Goal: Task Accomplishment & Management: Use online tool/utility

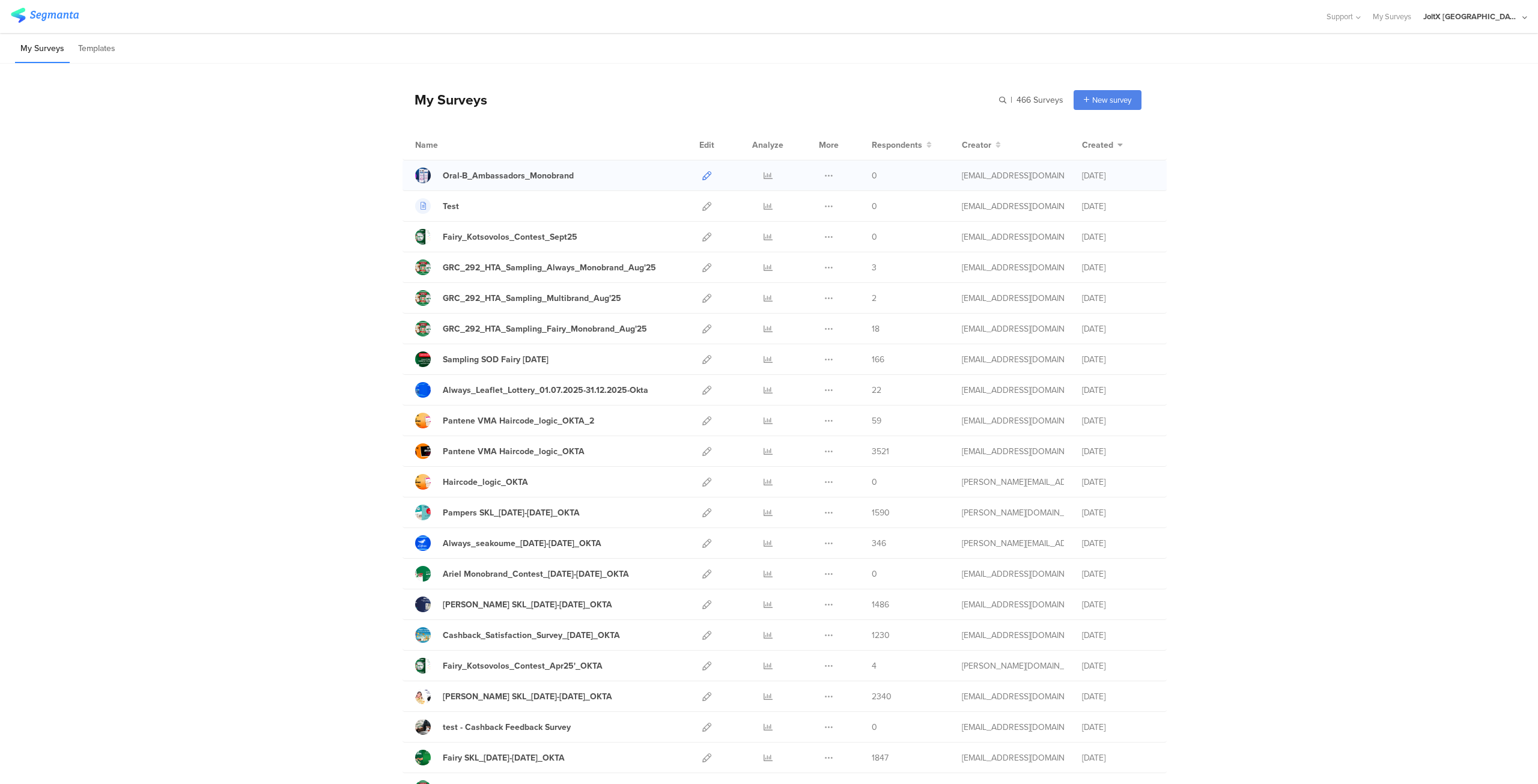
click at [703, 176] on icon at bounding box center [707, 175] width 9 height 9
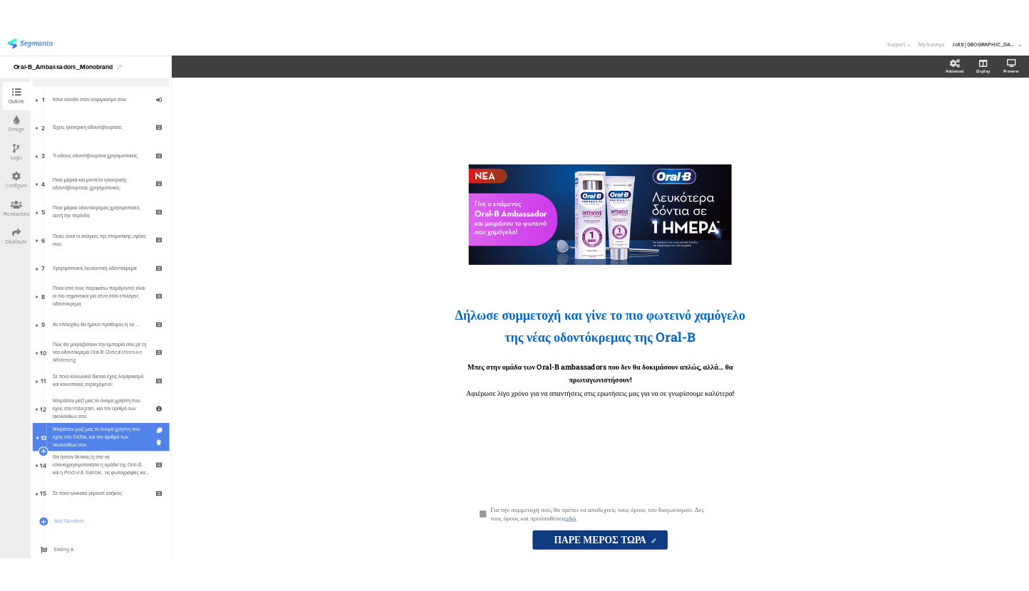
scroll to position [86, 0]
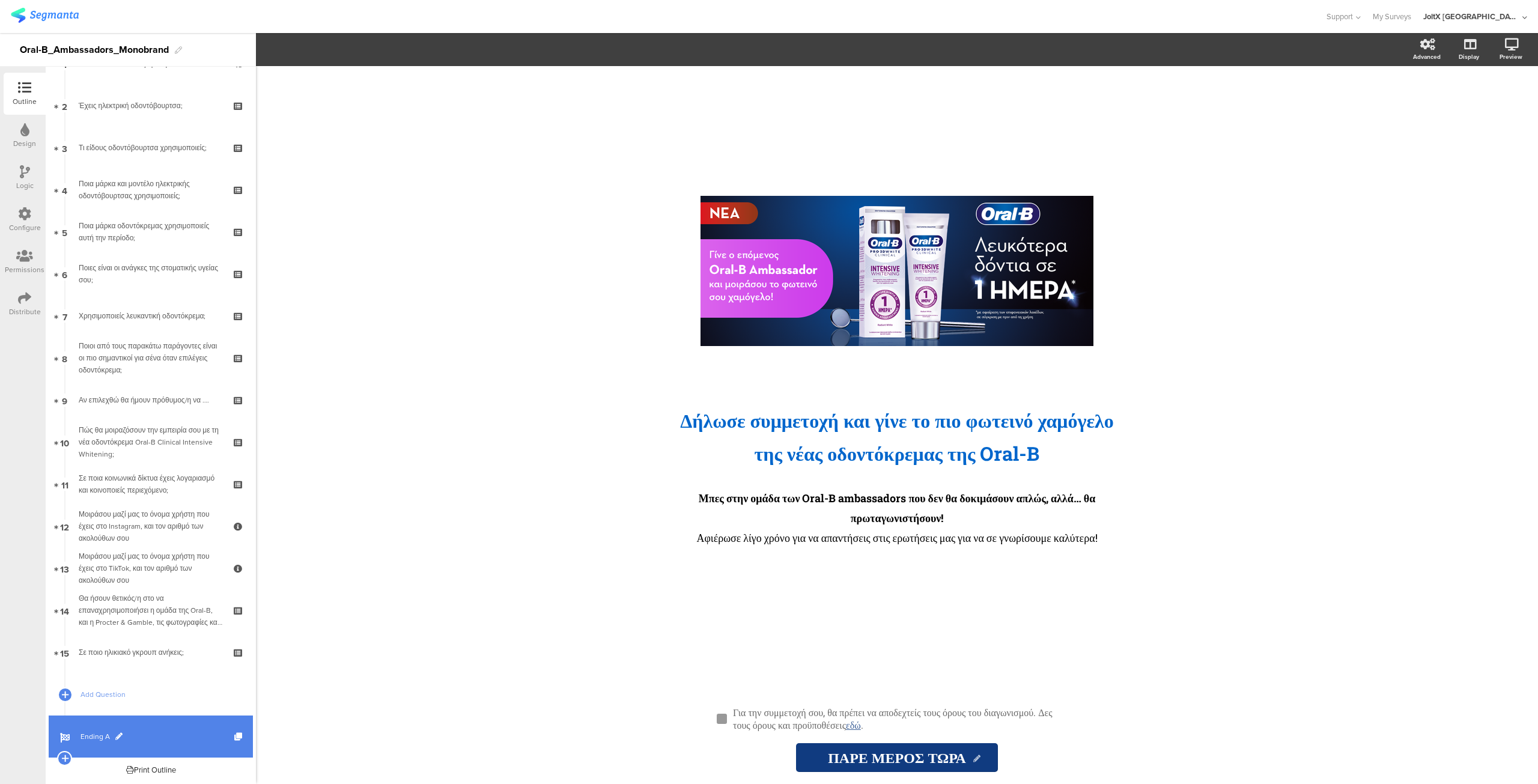
click at [143, 729] on link "Ending A" at bounding box center [151, 737] width 204 height 42
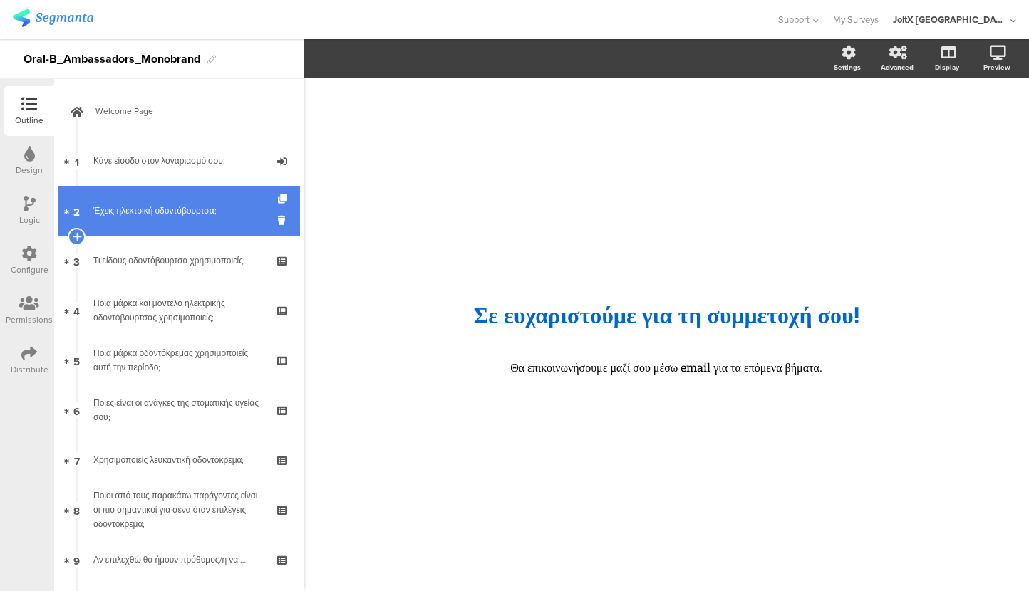
click at [167, 215] on div "Έχεις ηλεκτρική οδοντόβουρτσα;" at bounding box center [178, 211] width 170 height 14
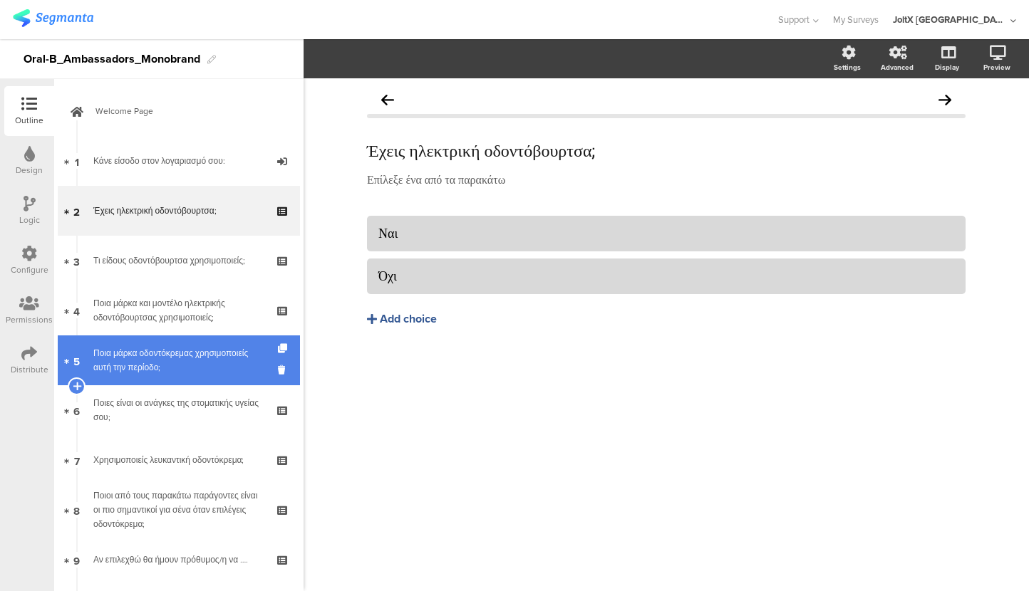
click at [133, 361] on div "Ποια μάρκα οδοντόκρεμας χρησιμοποιείς αυτή την περίοδο;" at bounding box center [178, 360] width 170 height 29
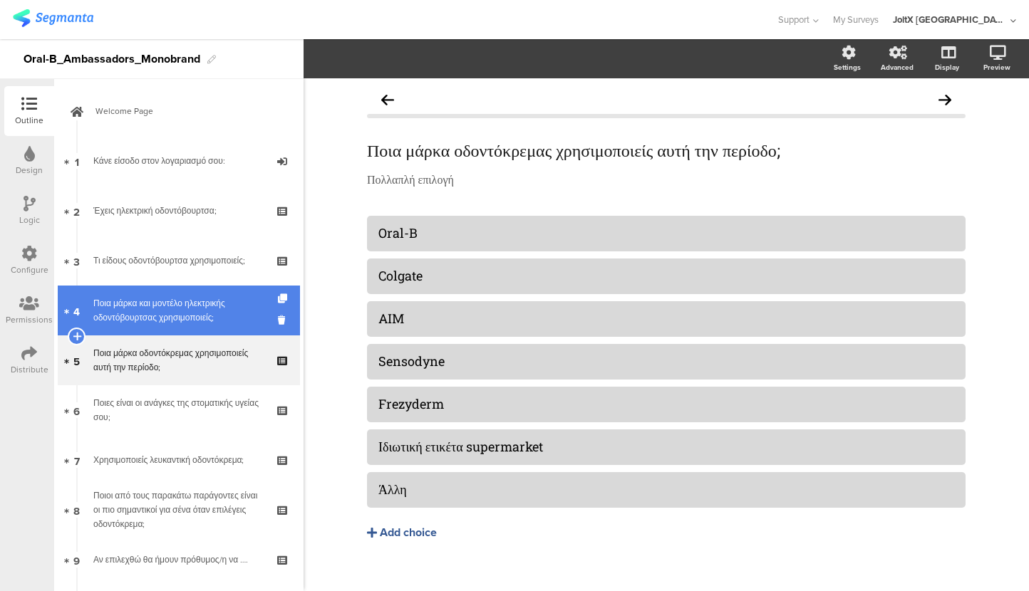
click at [145, 316] on div "Ποια μάρκα και μοντέλο ηλεκτρικής οδοντόβουρτσας χρησιμοποιείς;" at bounding box center [178, 310] width 170 height 29
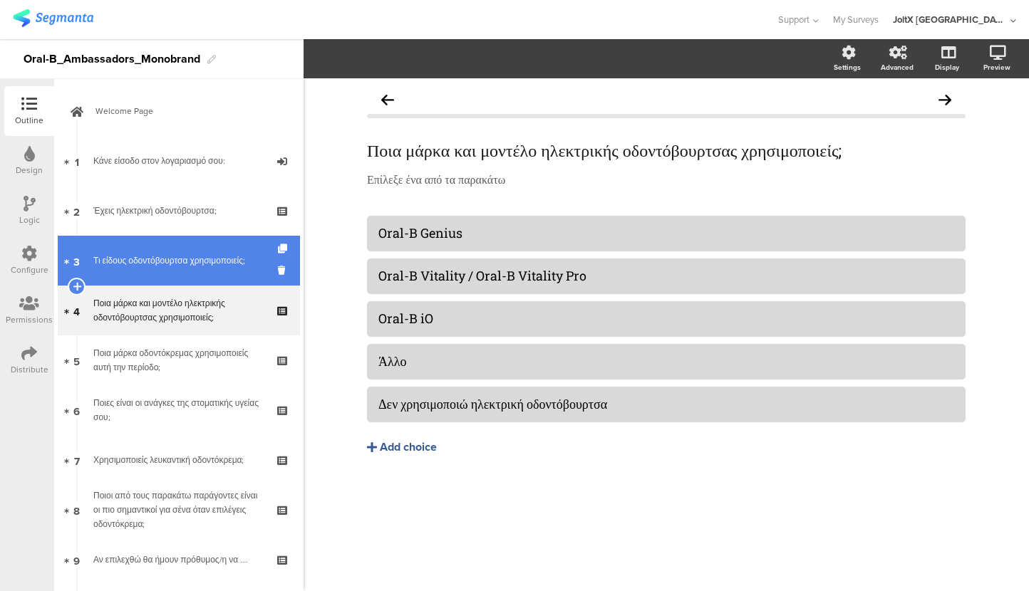
click at [133, 259] on div "Τι είδους οδοντόβουρτσα χρησιμοποιείς;" at bounding box center [178, 261] width 170 height 14
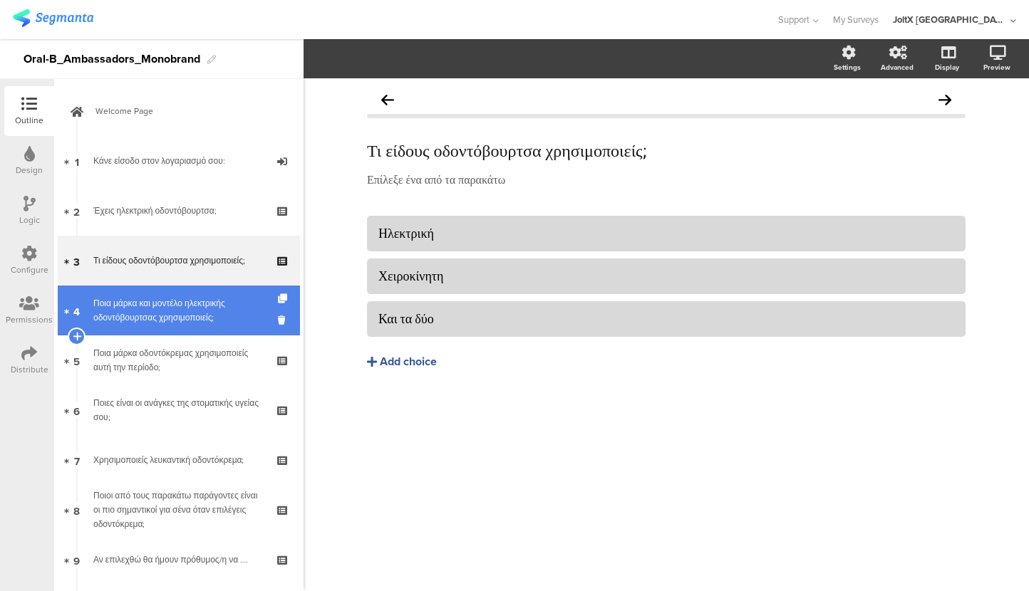
click at [134, 300] on div "Ποια μάρκα και μοντέλο ηλεκτρικής οδοντόβουρτσας χρησιμοποιείς;" at bounding box center [178, 310] width 170 height 29
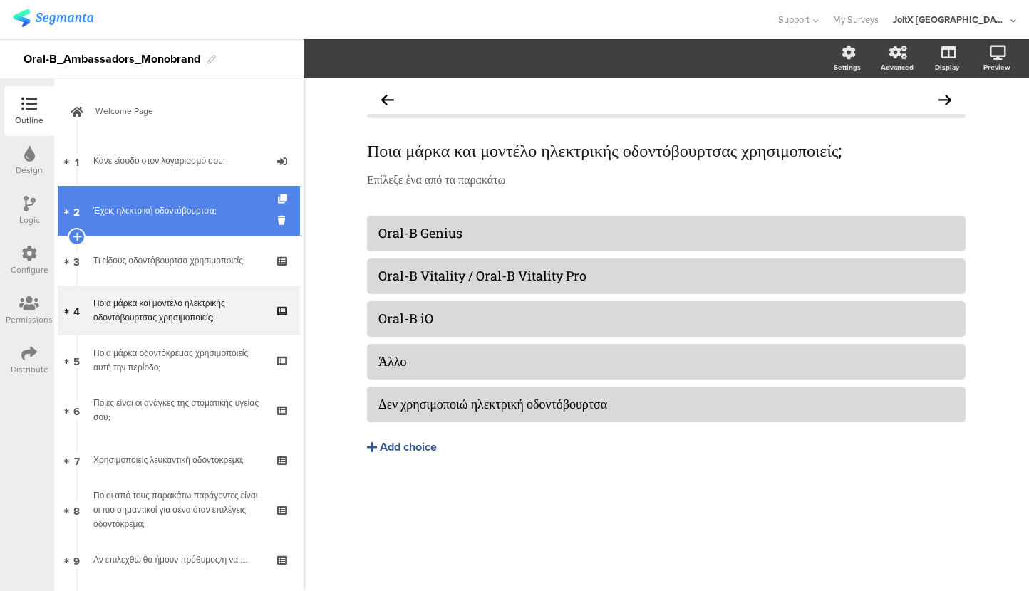
click at [143, 211] on div "Έχεις ηλεκτρική οδοντόβουρτσα;" at bounding box center [178, 211] width 170 height 14
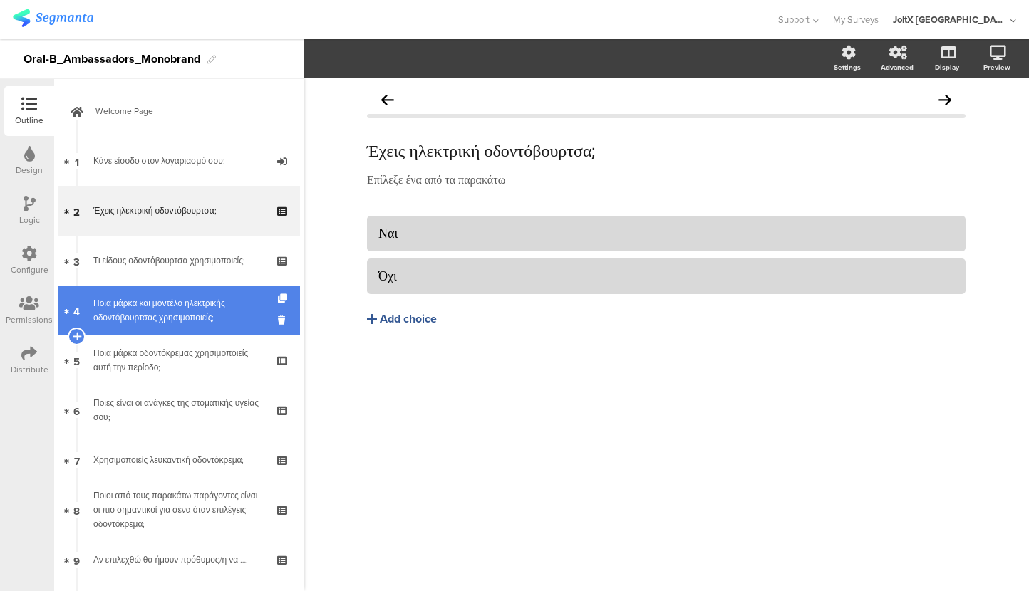
click at [157, 299] on div "Ποια μάρκα και μοντέλο ηλεκτρικής οδοντόβουρτσας χρησιμοποιείς;" at bounding box center [178, 310] width 170 height 29
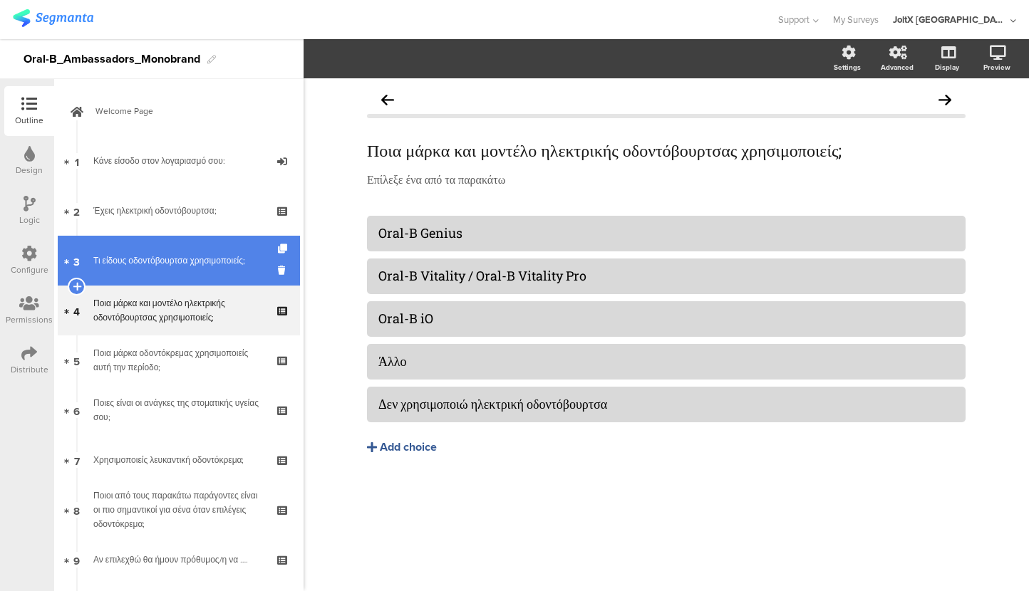
click at [170, 252] on link "3 Τι είδους οδοντόβουρτσα χρησιμοποιείς;" at bounding box center [179, 261] width 242 height 50
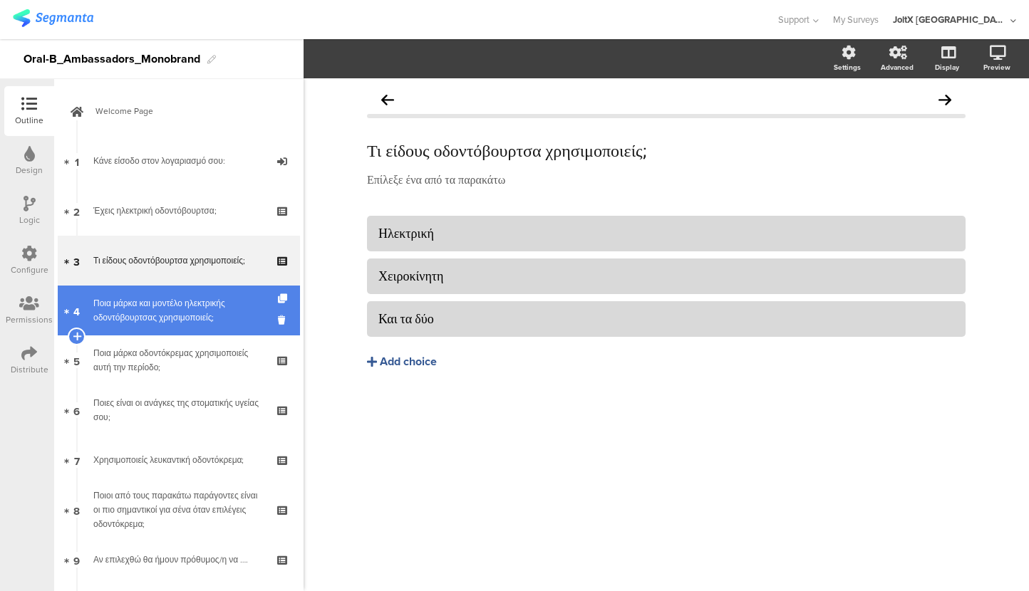
click at [118, 311] on div "Ποια μάρκα και μοντέλο ηλεκτρικής οδοντόβουρτσας χρησιμοποιείς;" at bounding box center [178, 310] width 170 height 29
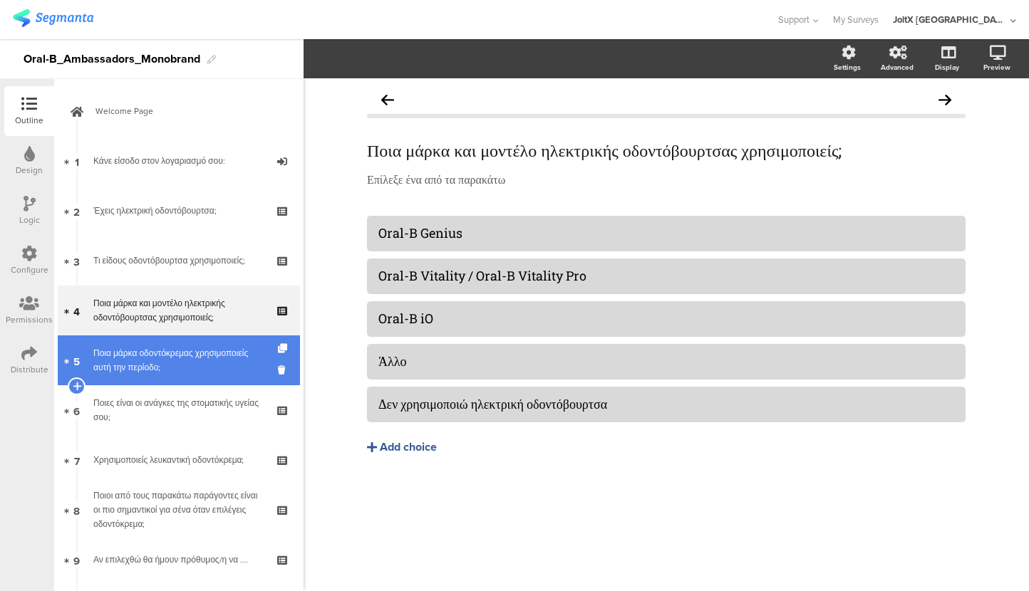
click at [135, 355] on div "Ποια μάρκα οδοντόκρεμας χρησιμοποιείς αυτή την περίοδο;" at bounding box center [178, 360] width 170 height 29
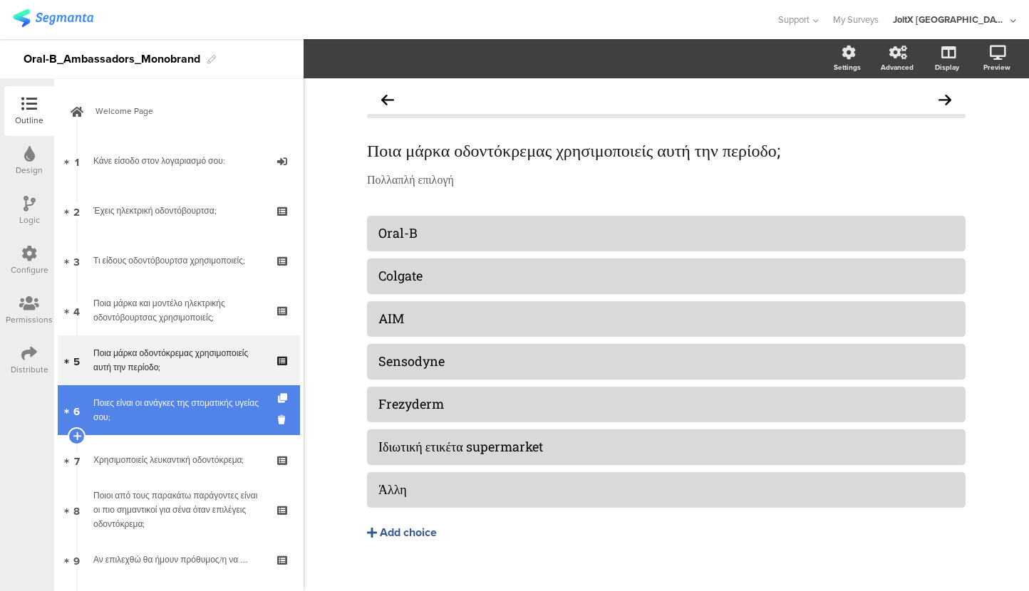
click at [151, 403] on div "Ποιες είναι οι ανάγκες της στοματικής υγείας σου;" at bounding box center [178, 410] width 170 height 29
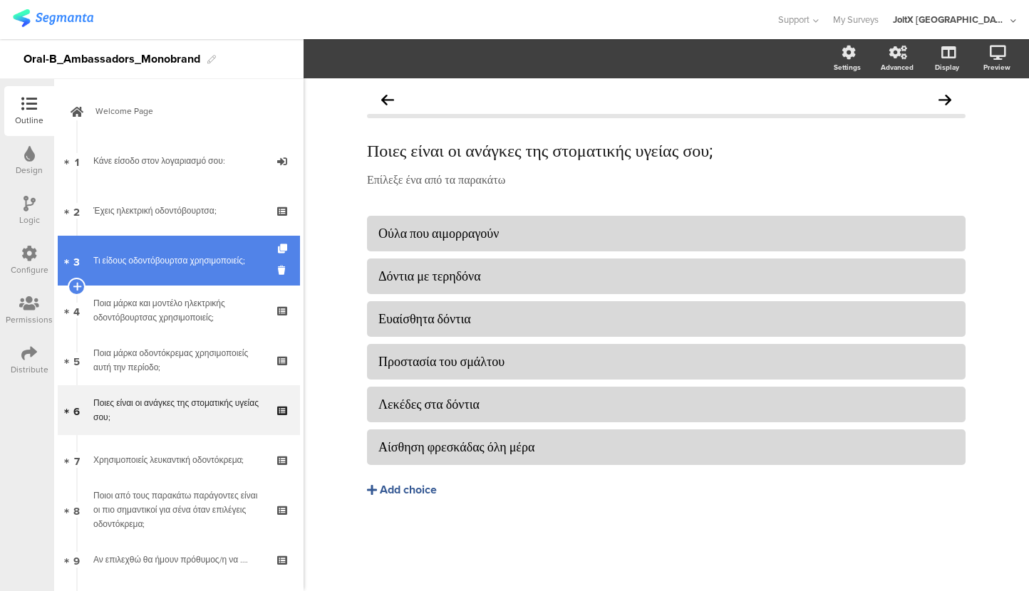
click at [154, 256] on div "Τι είδους οδοντόβουρτσα χρησιμοποιείς;" at bounding box center [178, 261] width 170 height 14
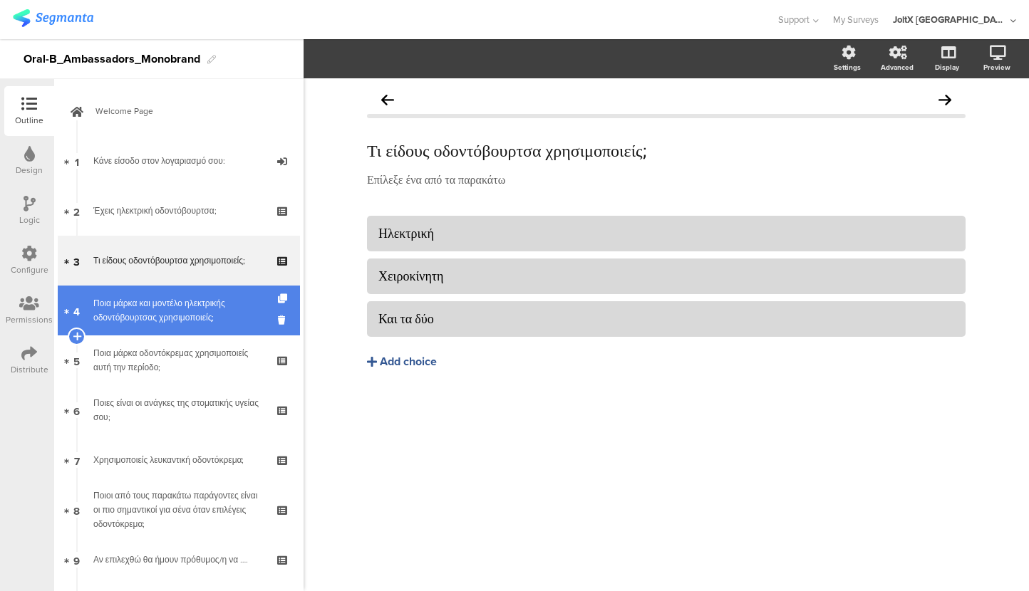
click at [162, 311] on div "Ποια μάρκα και μοντέλο ηλεκτρικής οδοντόβουρτσας χρησιμοποιείς;" at bounding box center [178, 310] width 170 height 29
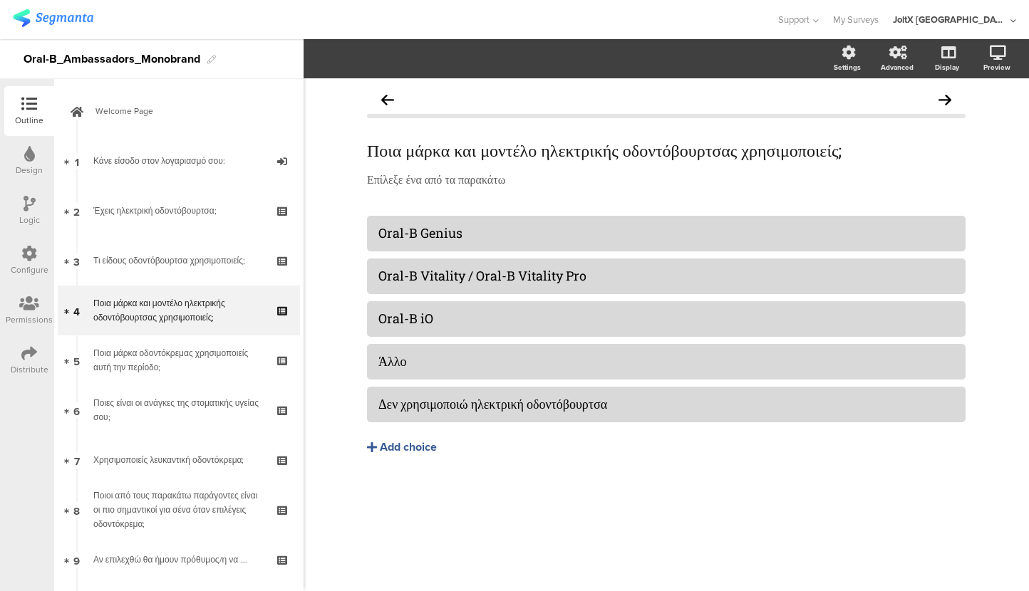
click at [26, 208] on icon at bounding box center [30, 204] width 12 height 16
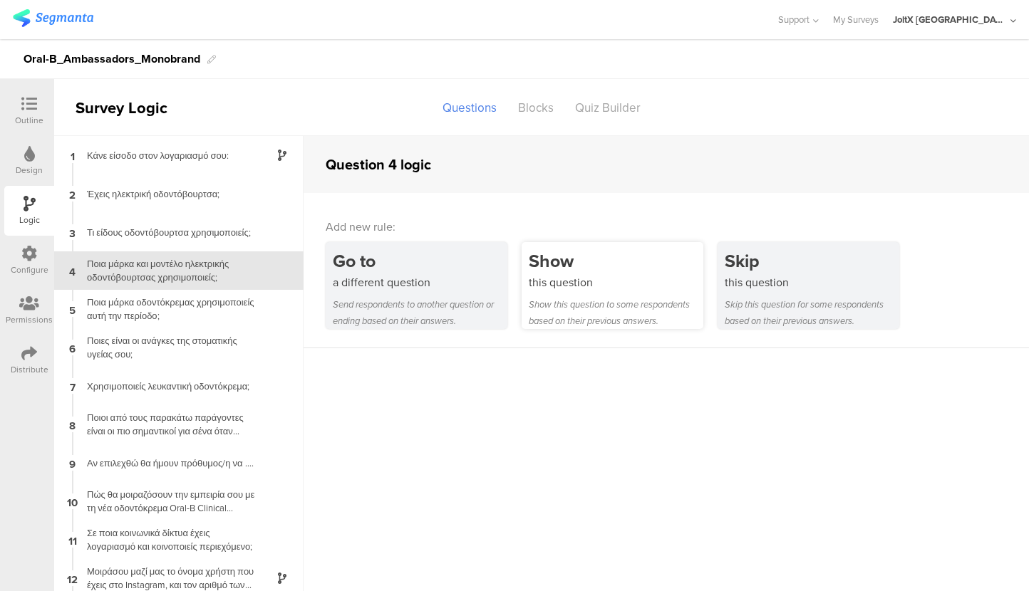
click at [589, 291] on div "Show this question Show this question to some respondents based on their previo…" at bounding box center [613, 285] width 182 height 87
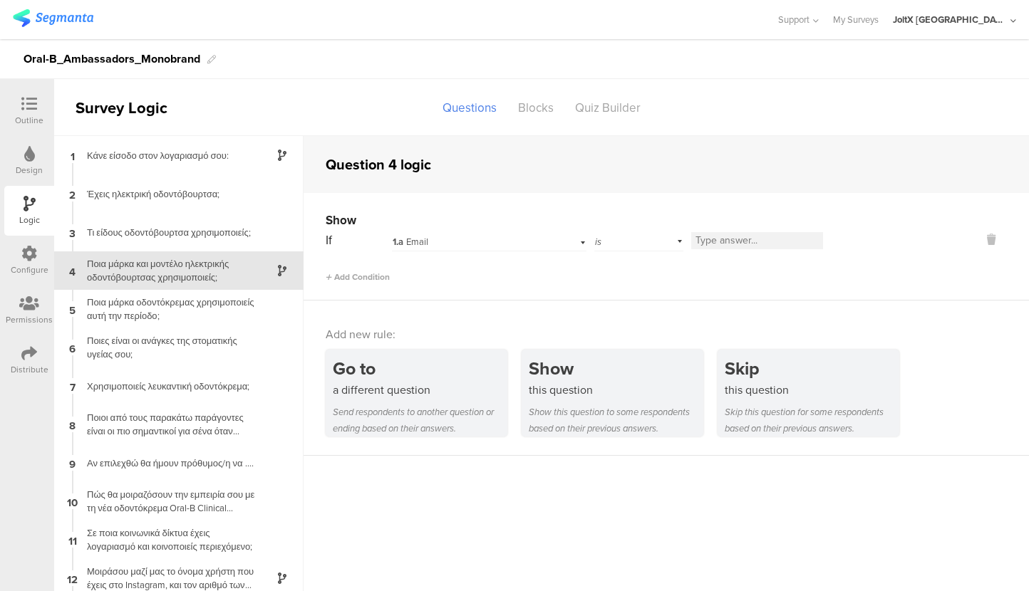
click at [579, 242] on div "1.a Email" at bounding box center [489, 240] width 195 height 22
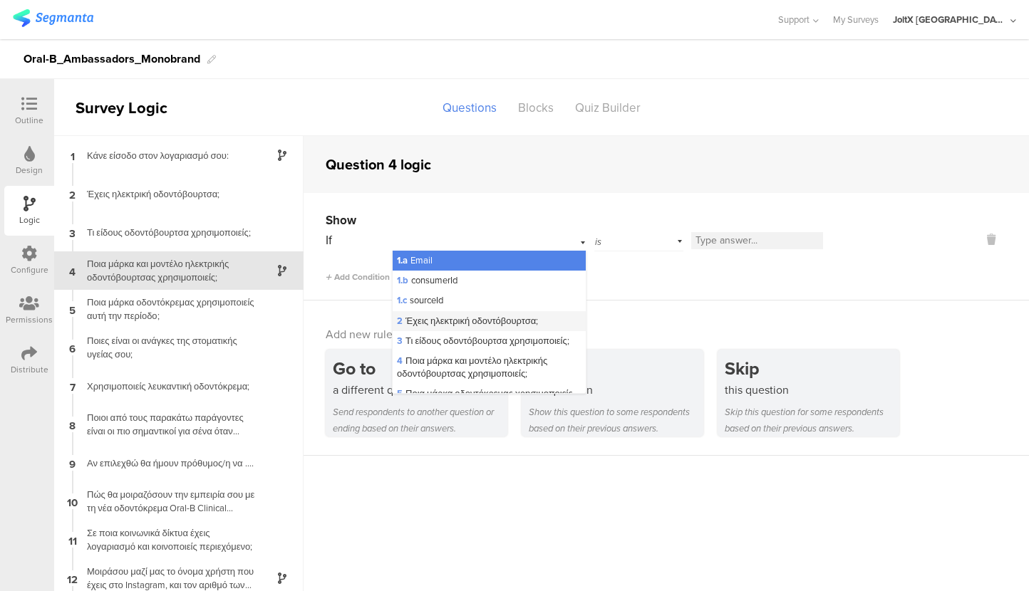
click at [499, 323] on span "2 Έχεις ηλεκτρική οδοντόβουρτσα;" at bounding box center [467, 321] width 141 height 14
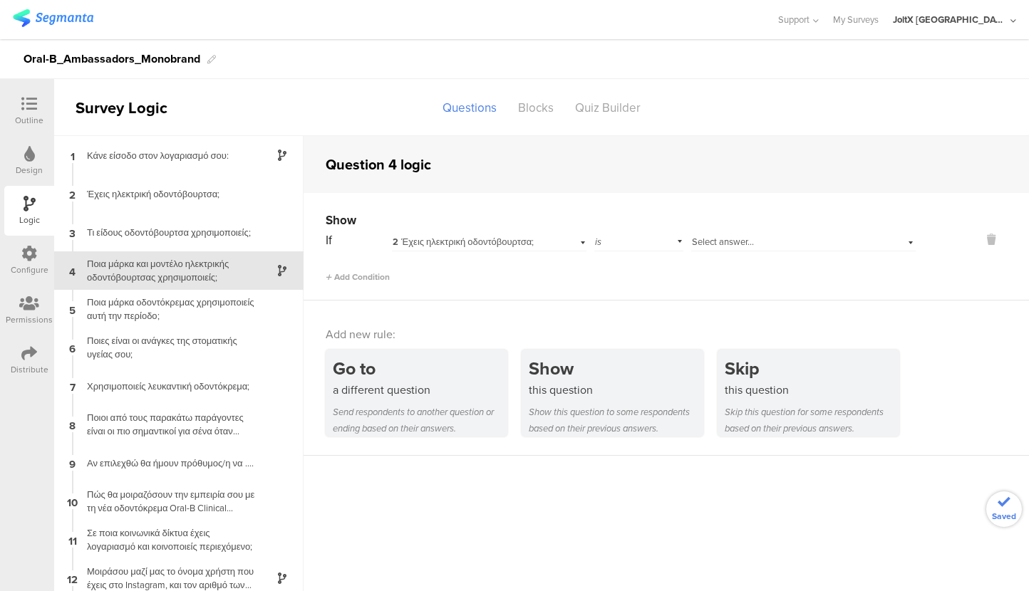
click at [897, 244] on div "Select answer..." at bounding box center [803, 240] width 225 height 22
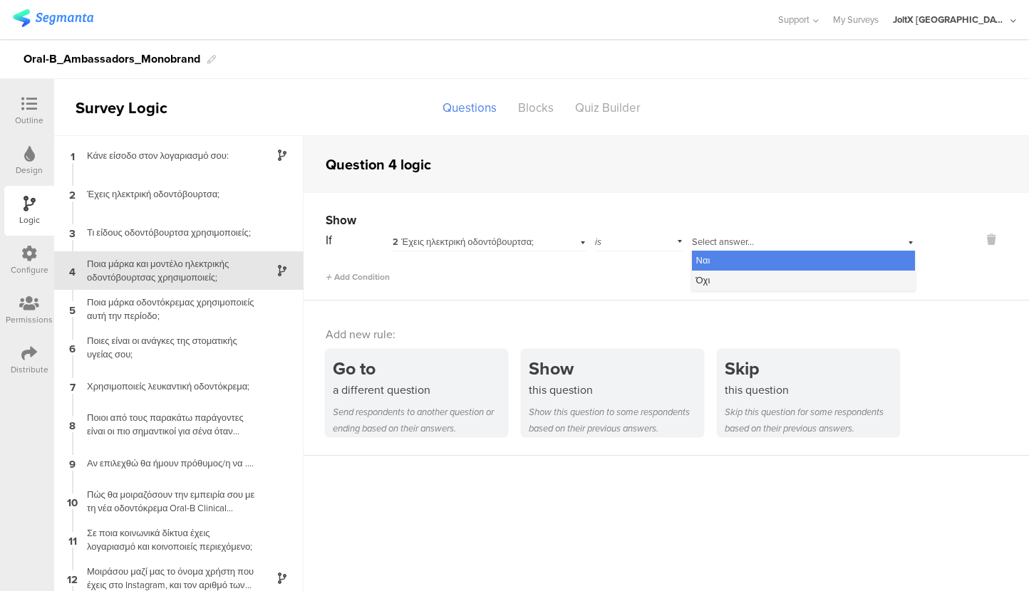
click at [760, 280] on div "Όχι" at bounding box center [804, 281] width 224 height 20
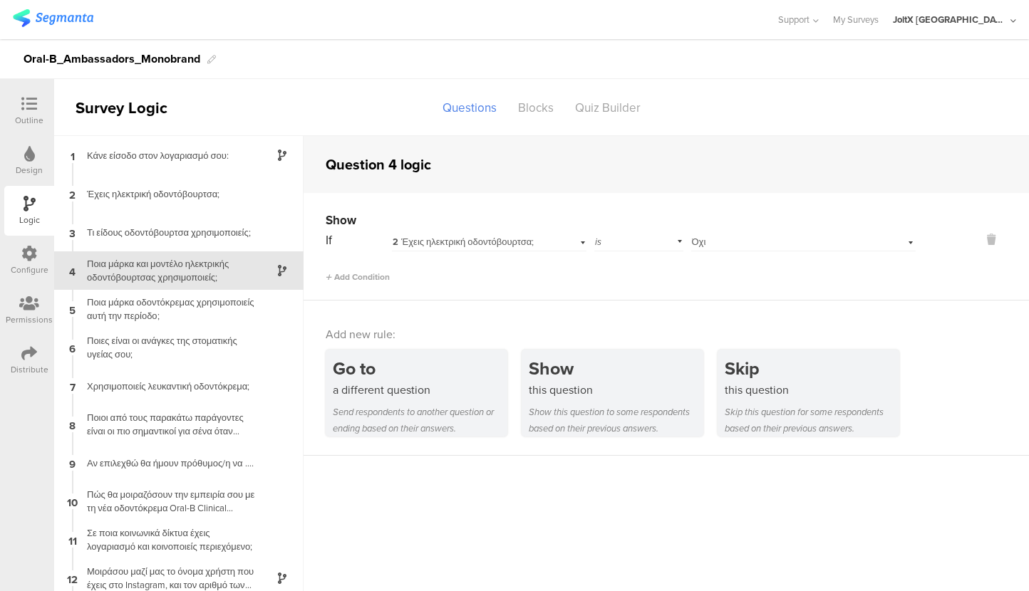
click at [897, 239] on div "Select answer... Όχι" at bounding box center [803, 240] width 225 height 22
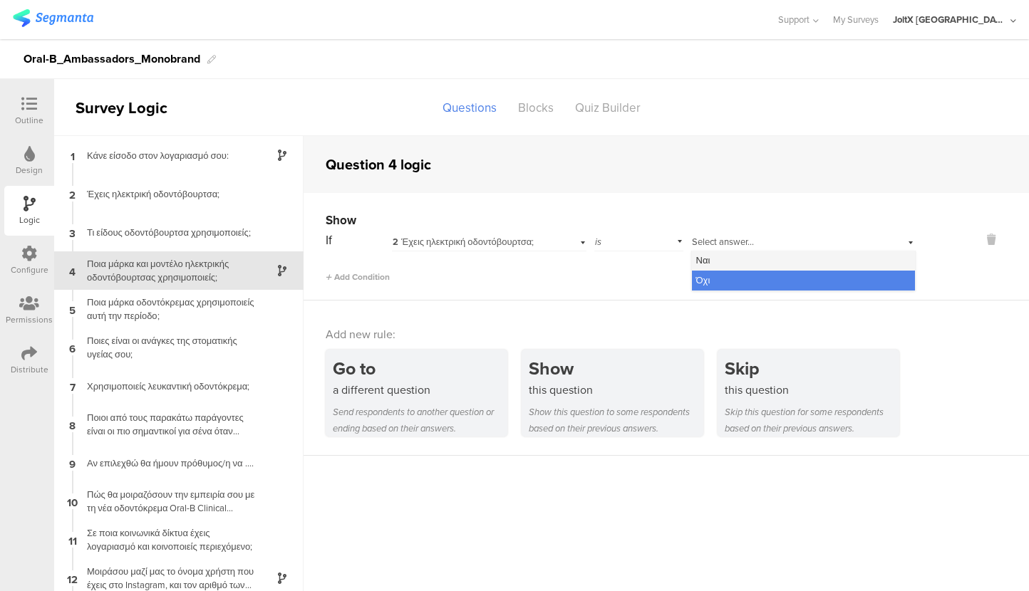
click at [749, 261] on div "Ναι" at bounding box center [804, 261] width 224 height 20
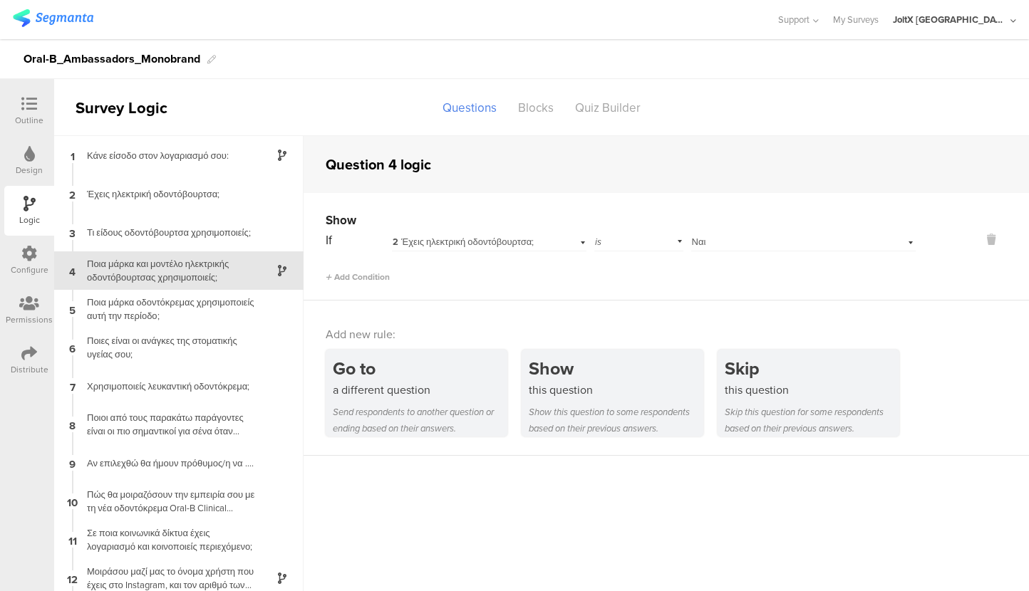
click at [124, 269] on div "Ποια μάρκα και μοντέλο ηλεκτρικής οδοντόβουρτσας χρησιμοποιείς;" at bounding box center [167, 270] width 178 height 27
click at [29, 108] on icon at bounding box center [29, 104] width 16 height 16
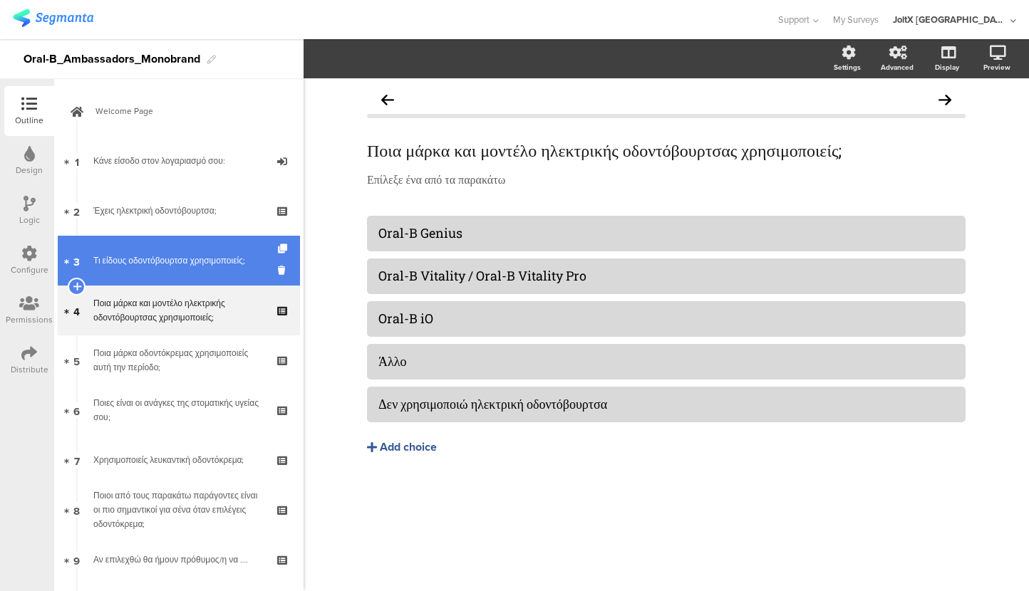
click at [140, 271] on link "3 Τι είδους οδοντόβουρτσα χρησιμοποιείς;" at bounding box center [179, 261] width 242 height 50
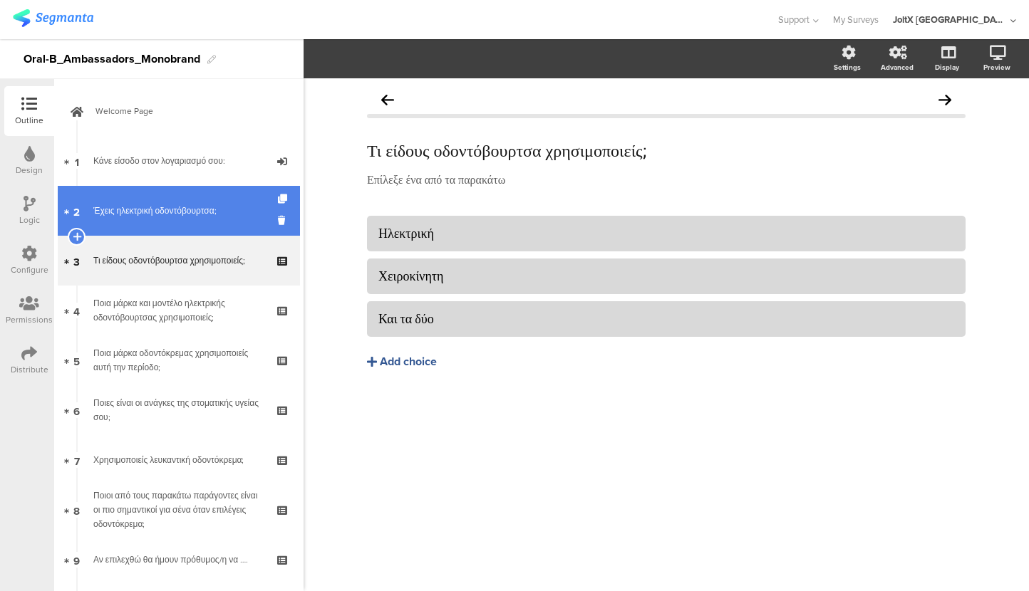
click at [160, 210] on div "Έχεις ηλεκτρική οδοντόβουρτσα;" at bounding box center [178, 211] width 170 height 14
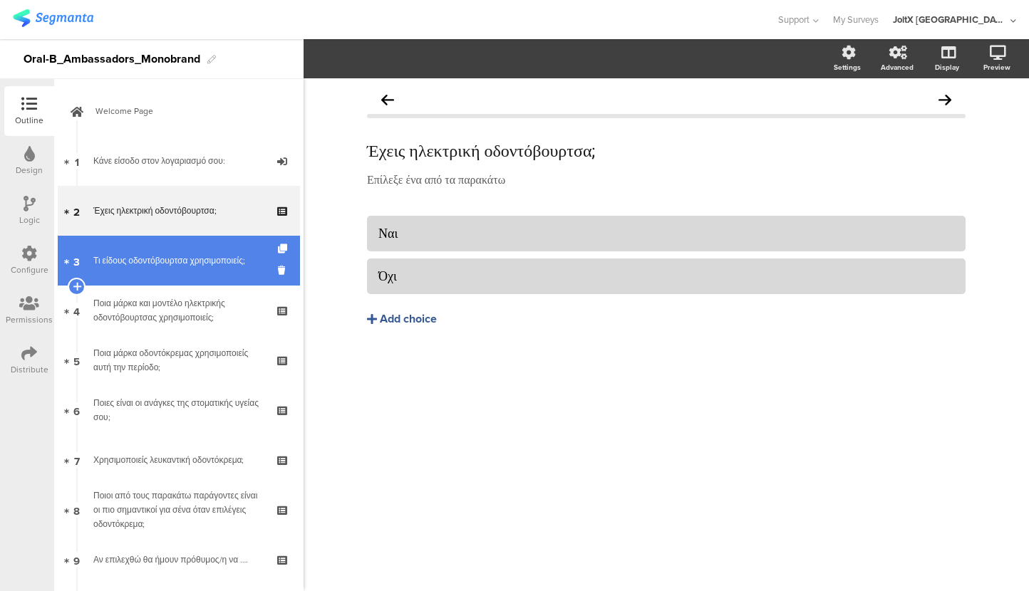
click at [162, 264] on div "Τι είδους οδοντόβουρτσα χρησιμοποιείς;" at bounding box center [178, 261] width 170 height 14
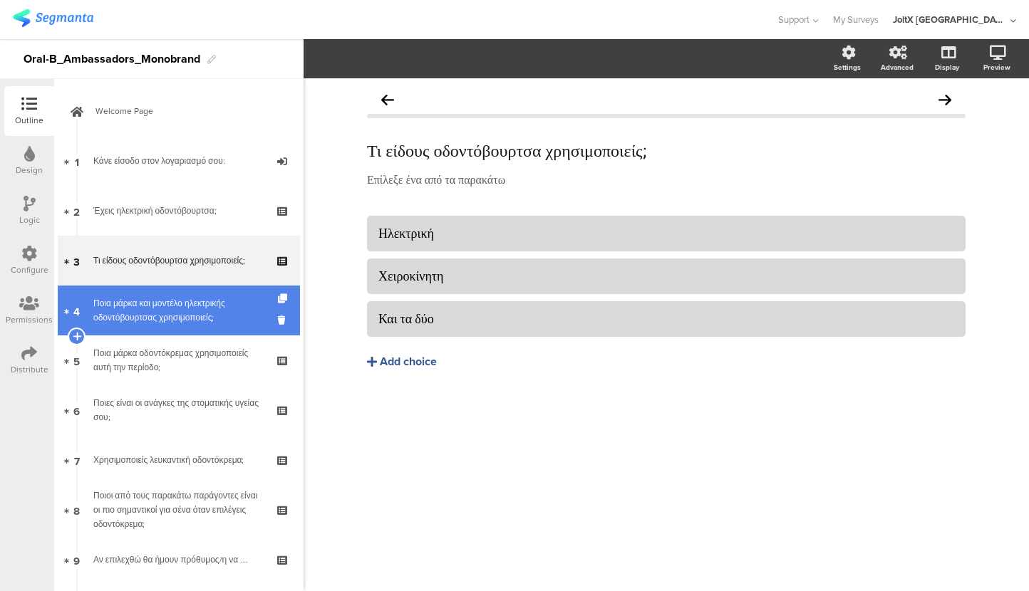
click at [160, 309] on div "Ποια μάρκα και μοντέλο ηλεκτρικής οδοντόβουρτσας χρησιμοποιείς;" at bounding box center [178, 310] width 170 height 29
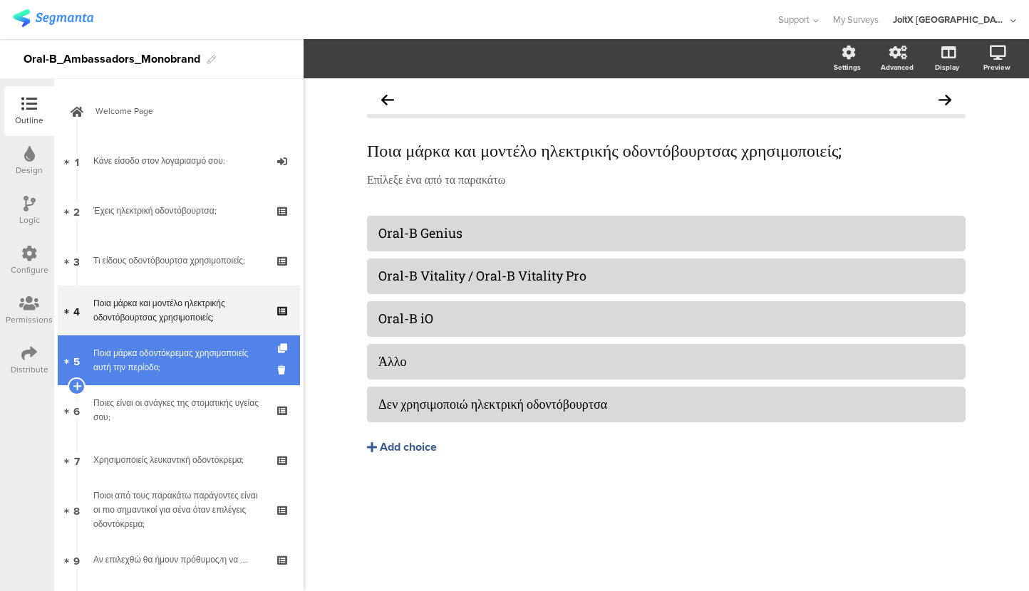
click at [177, 362] on div "Ποια μάρκα οδοντόκρεμας χρησιμοποιείς αυτή την περίοδο;" at bounding box center [178, 360] width 170 height 29
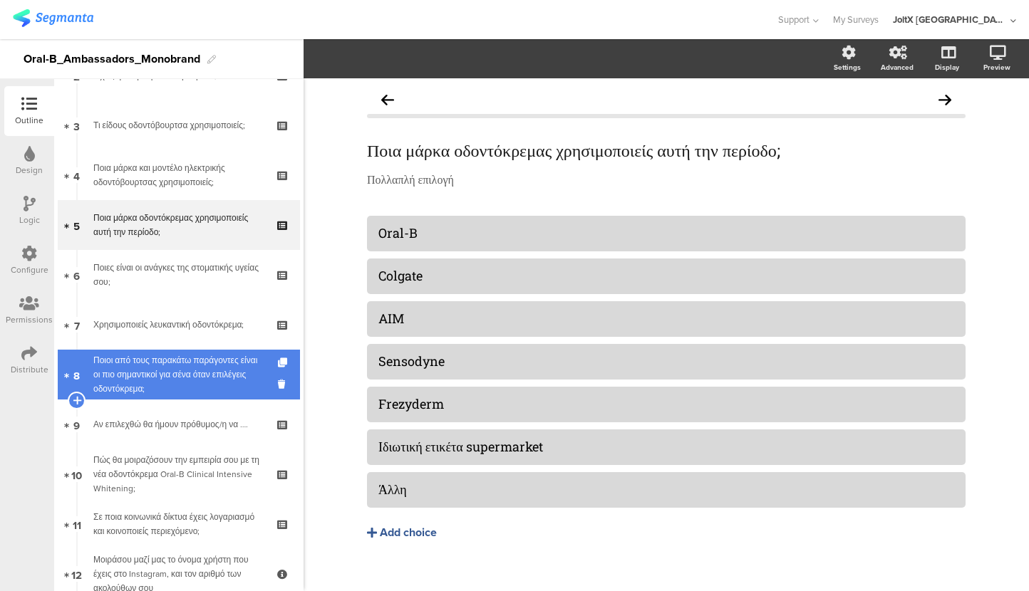
scroll to position [143, 0]
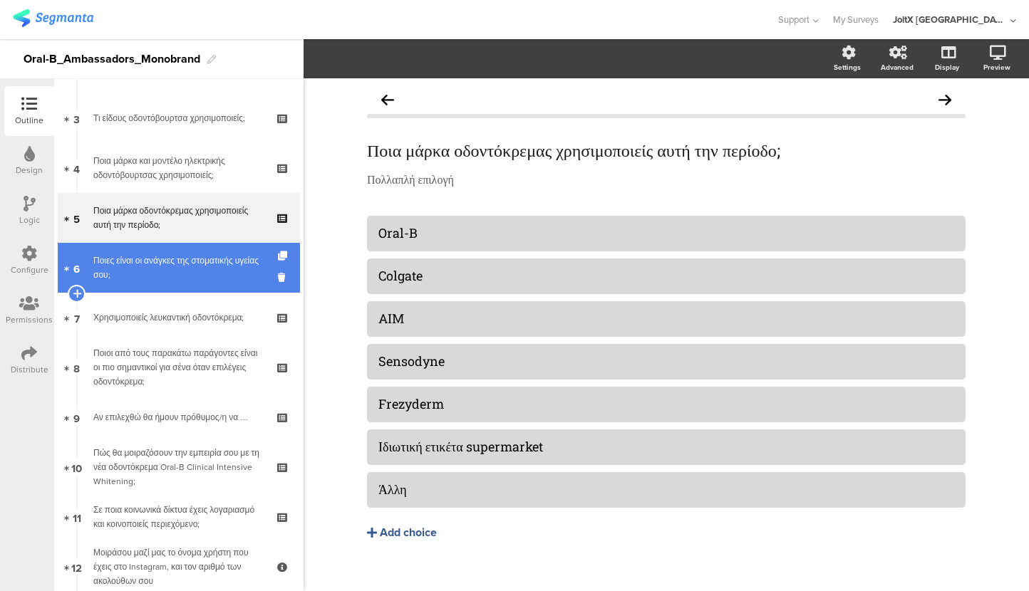
click at [185, 257] on div "Ποιες είναι οι ανάγκες της στοματικής υγείας σου;" at bounding box center [178, 268] width 170 height 29
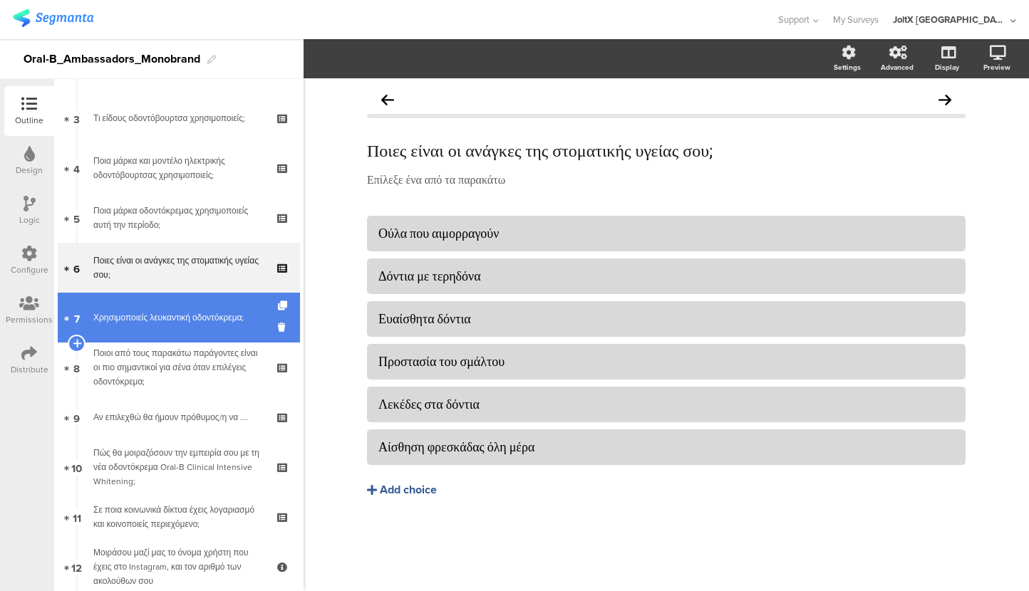
click at [161, 317] on div "Χρησιμοποιείς λευκαντική οδοντόκρεμα;" at bounding box center [178, 318] width 170 height 14
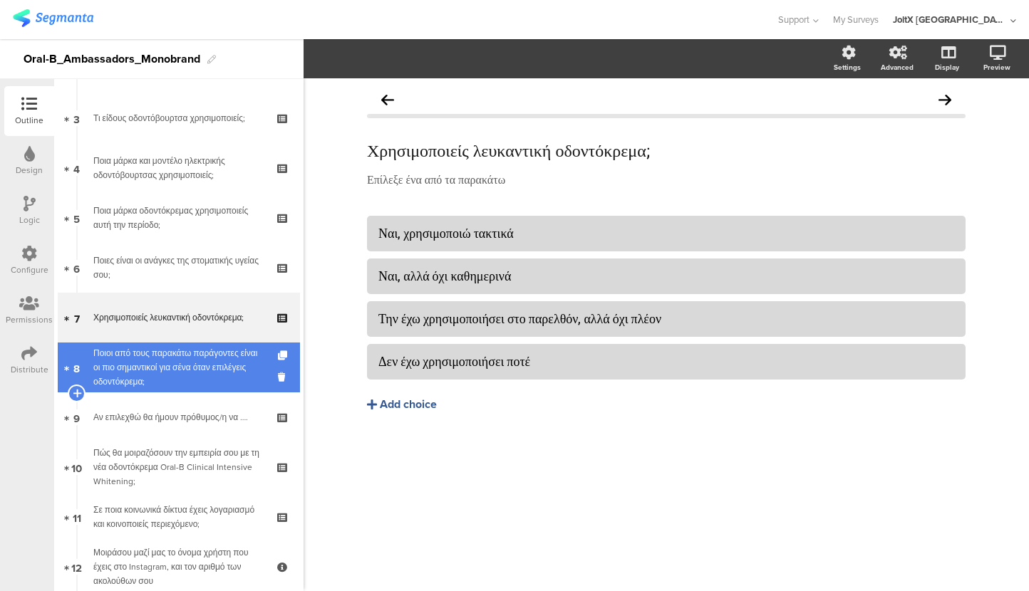
click at [154, 361] on div "Ποιοι από τους παρακάτω παράγοντες είναι οι πιο σημαντικοί για σένα όταν επιλέγ…" at bounding box center [178, 367] width 170 height 43
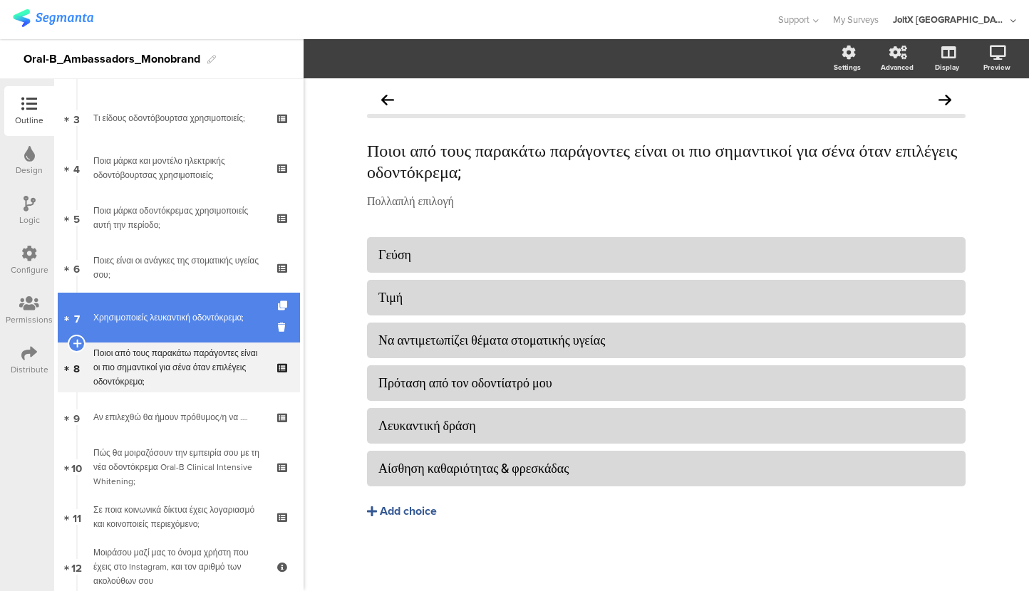
click at [155, 321] on div "Χρησιμοποιείς λευκαντική οδοντόκρεμα;" at bounding box center [178, 318] width 170 height 14
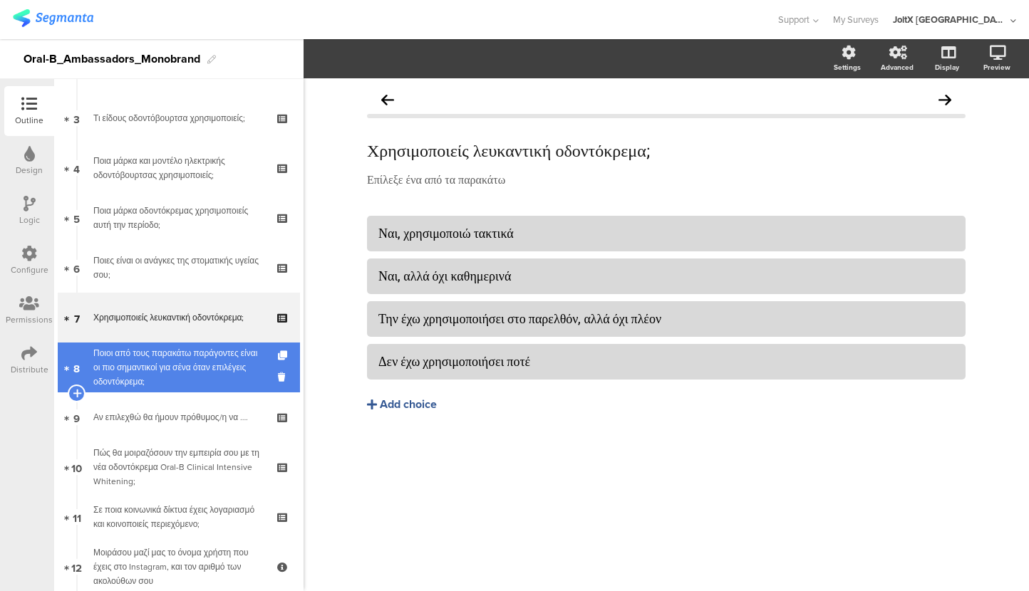
click at [157, 352] on div "Ποιοι από τους παρακάτω παράγοντες είναι οι πιο σημαντικοί για σένα όταν επιλέγ…" at bounding box center [178, 367] width 170 height 43
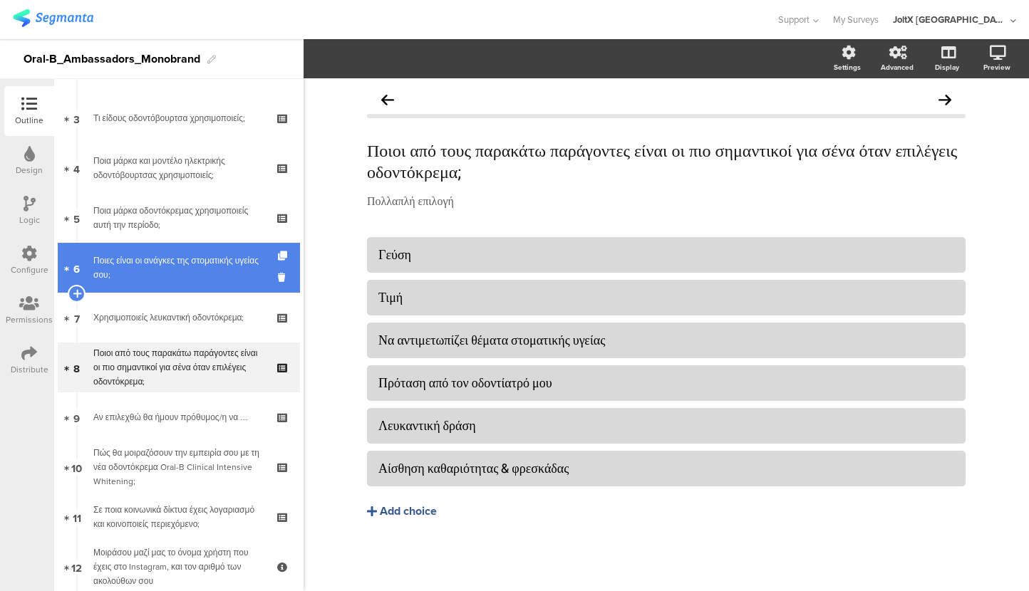
click at [161, 279] on div "Ποιες είναι οι ανάγκες της στοματικής υγείας σου;" at bounding box center [178, 268] width 170 height 29
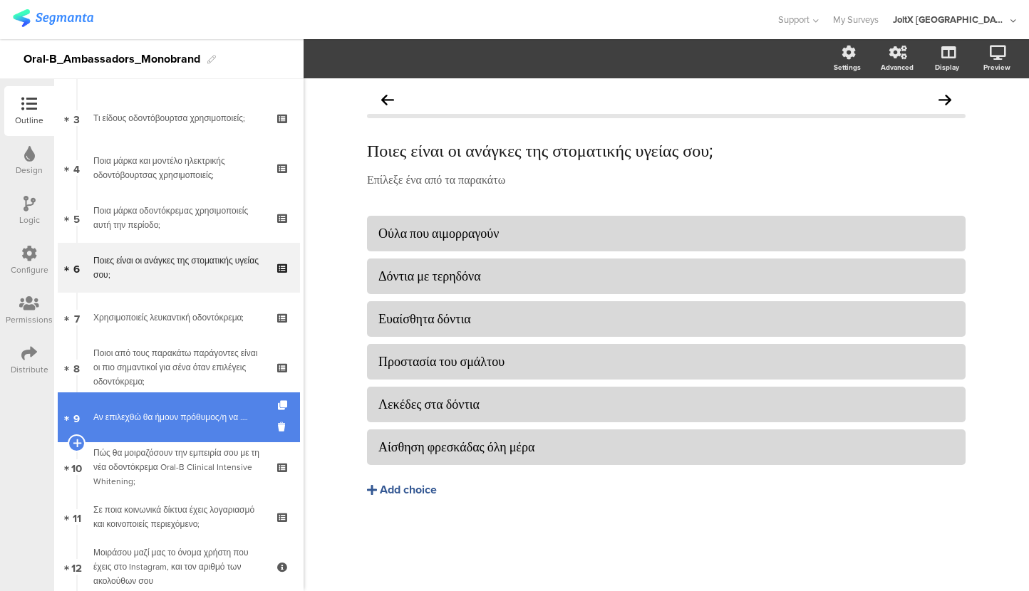
click at [138, 418] on div "Αν επιλεχθώ θα ήμουν πρόθυμος/η να …." at bounding box center [178, 417] width 170 height 14
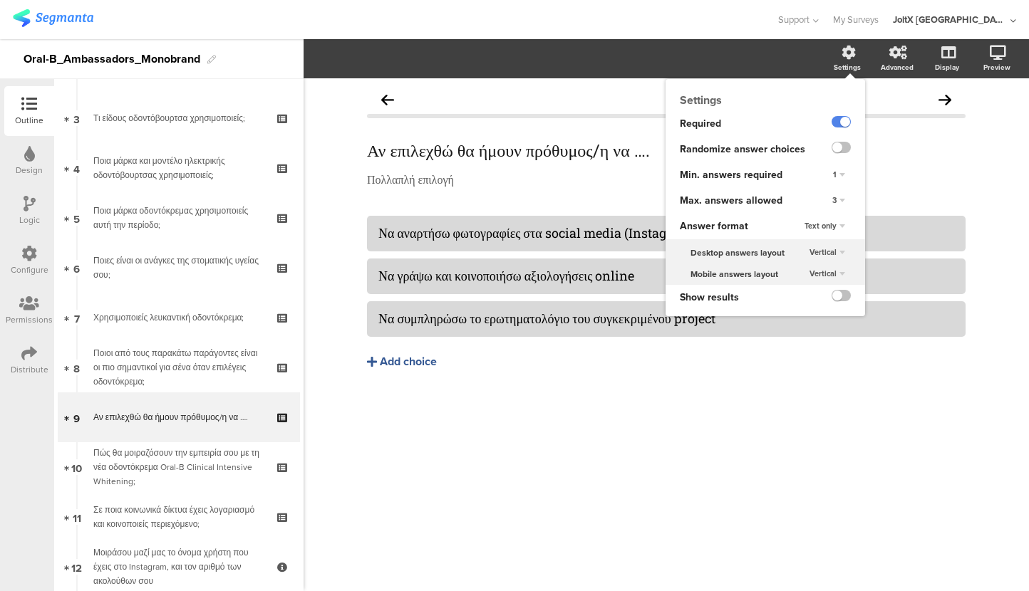
click at [844, 64] on div "Settings" at bounding box center [847, 67] width 27 height 11
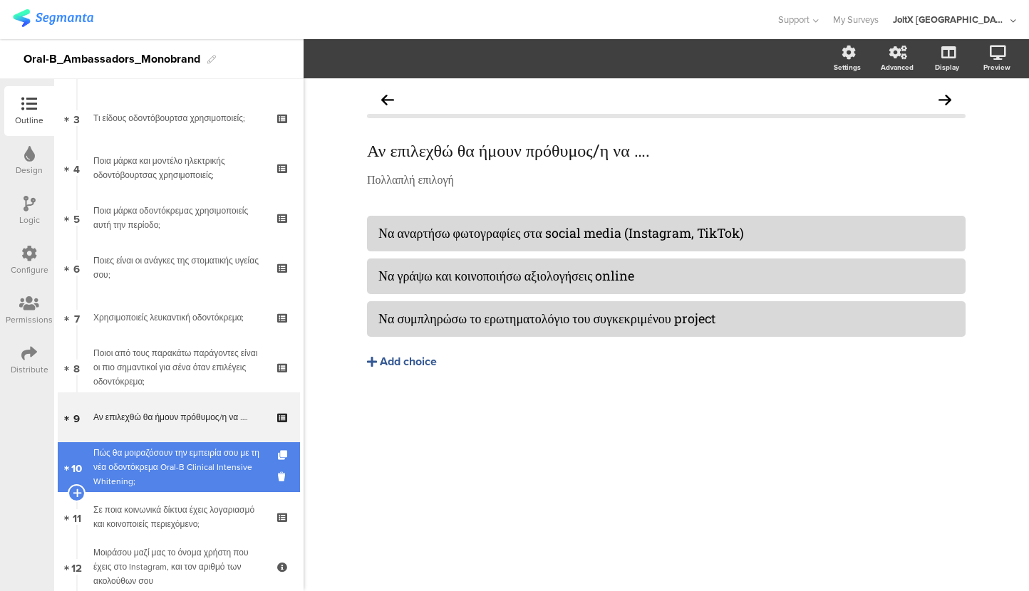
click at [165, 465] on div "Πώς θα μοιραζόσουν την εμπειρία σου με τη νέα οδοντόκρεμα Oral-B Clinical Inten…" at bounding box center [178, 467] width 170 height 43
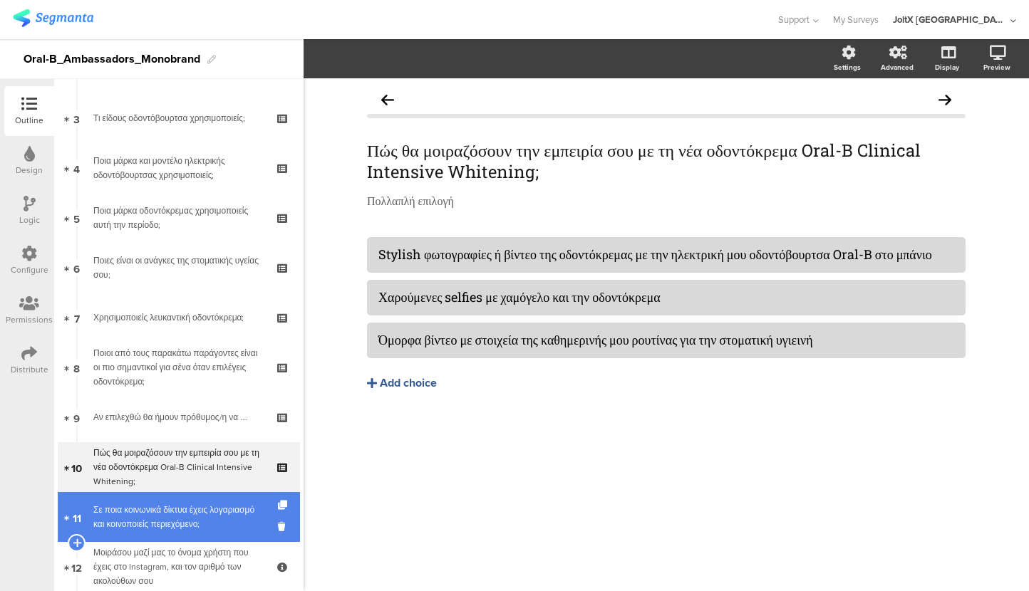
click at [135, 522] on div "Σε ποια κοινωνικά δίκτυα έχεις λογαριασμό και κοινοποιείς περιεχόμενο;" at bounding box center [178, 517] width 170 height 29
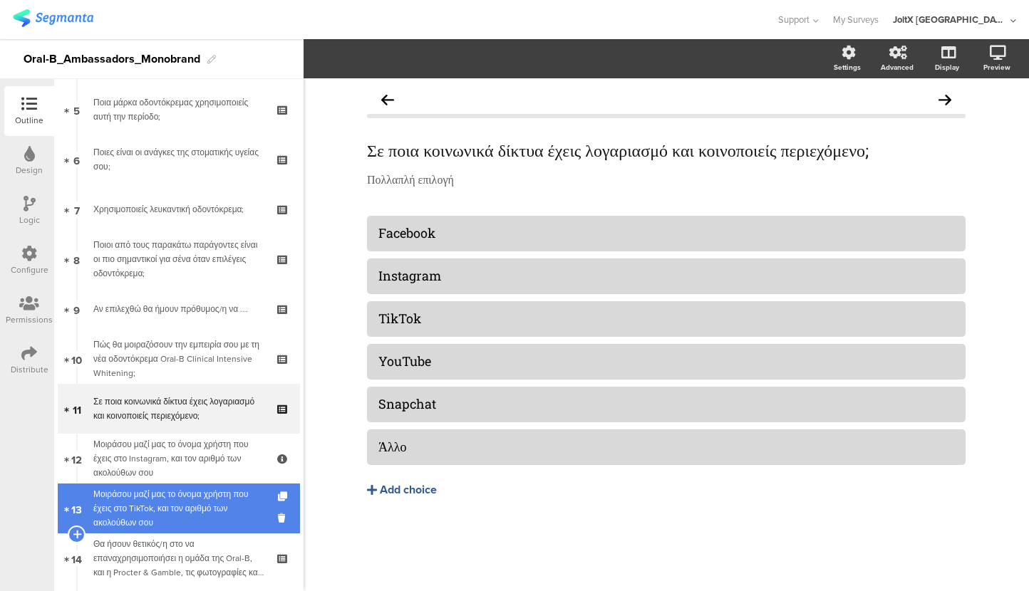
scroll to position [285, 0]
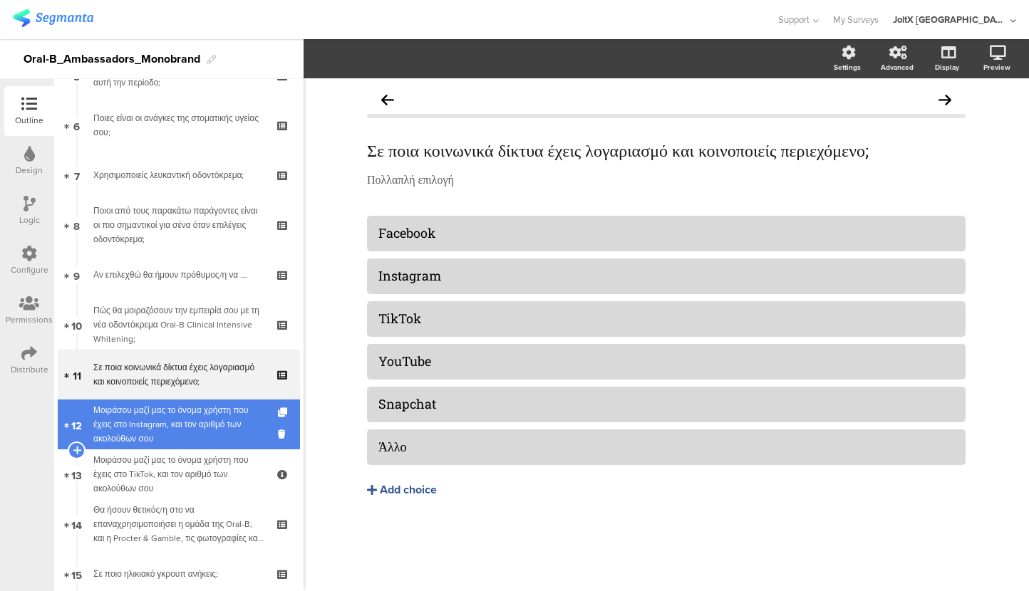
click at [180, 409] on div "Μοιράσου μαζί μας το όνομα χρήστη που έχεις στο Instagram, και τον αριθμό των α…" at bounding box center [178, 424] width 170 height 43
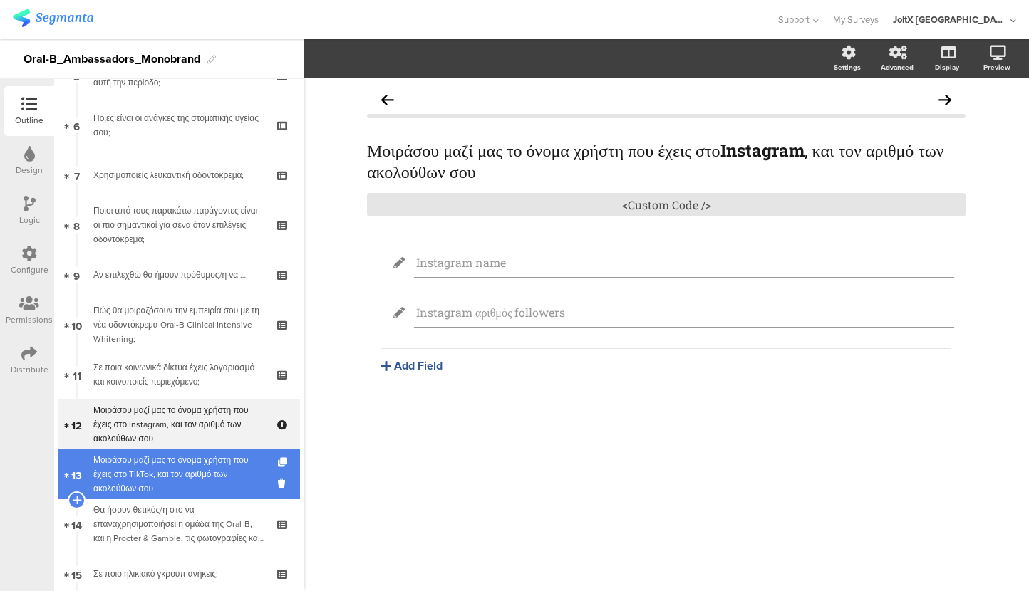
click at [150, 463] on div "Μοιράσου μαζί μας το όνομα χρήστη που έχεις στο TikTok, και τον αριθμό των ακολ…" at bounding box center [178, 474] width 170 height 43
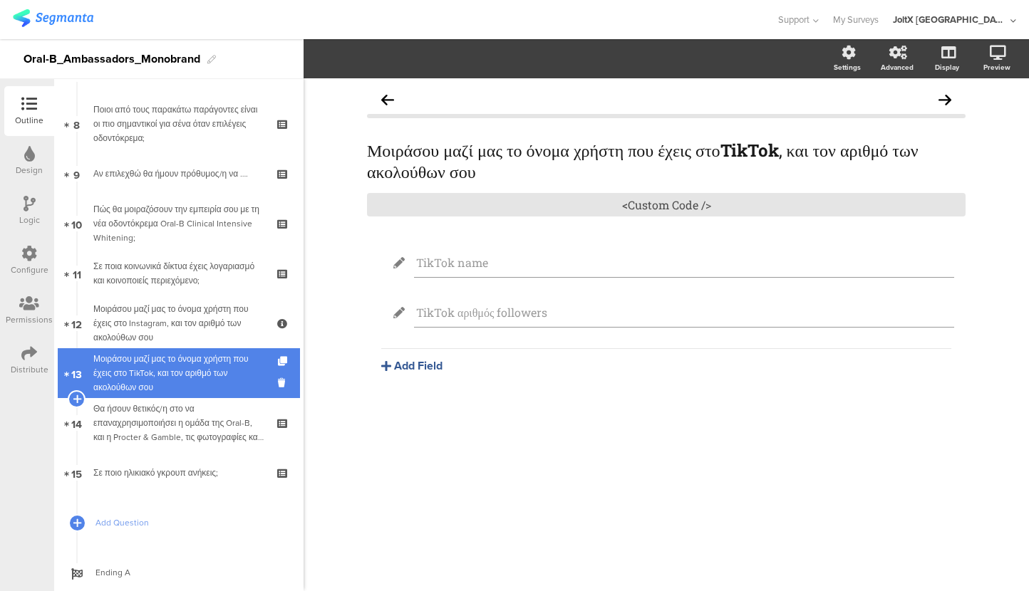
scroll to position [425, 0]
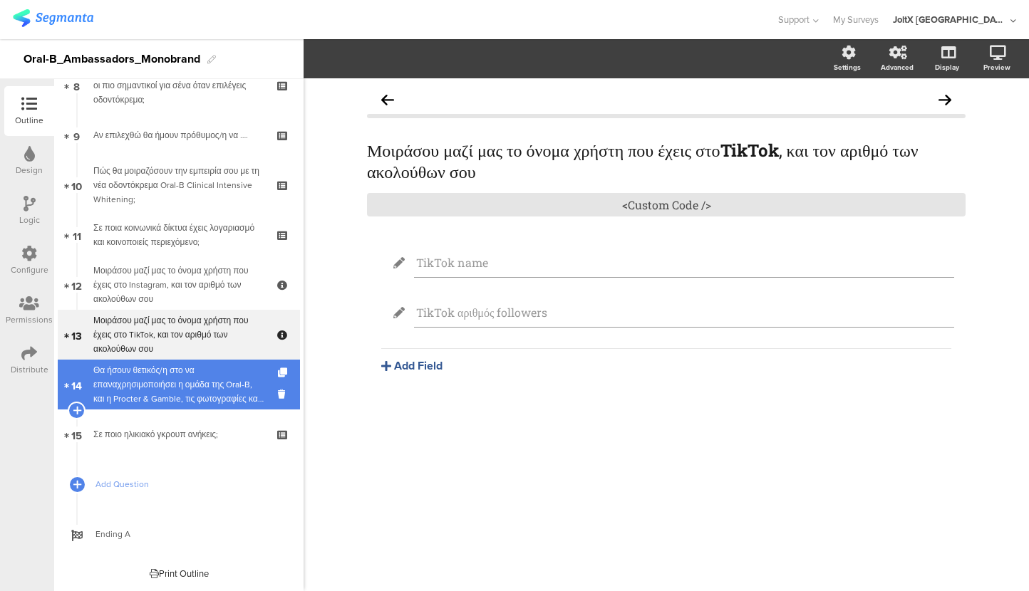
click at [144, 387] on div "Θα ήσουν θετικός/η στο να επαναχρησιμοποιήσει η ομάδα της Oral-B, και η Procter…" at bounding box center [178, 384] width 170 height 43
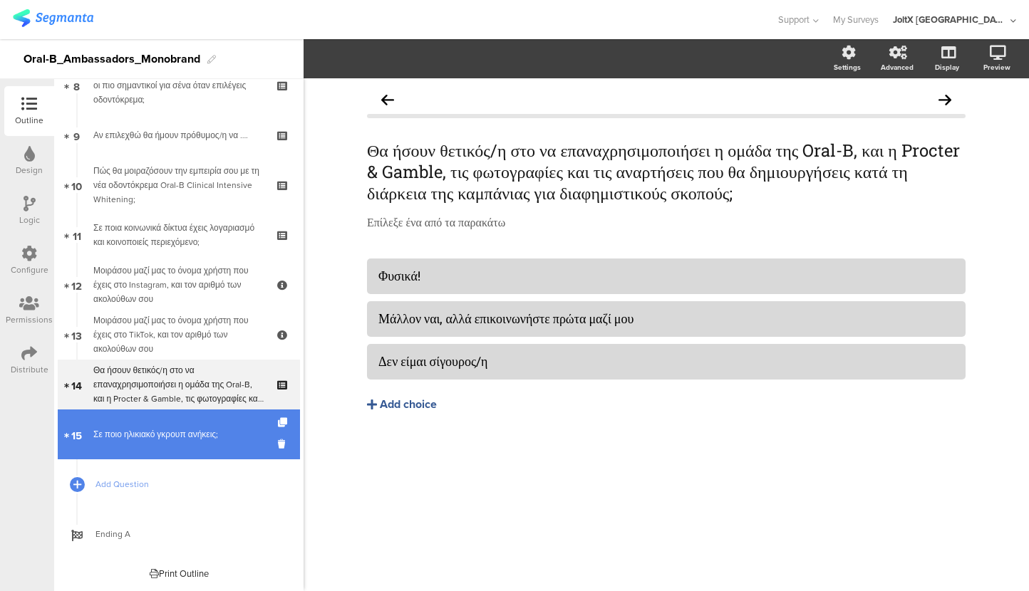
click at [143, 437] on div "Σε ποιο ηλικιακό γκρουπ ανήκεις;" at bounding box center [178, 435] width 170 height 14
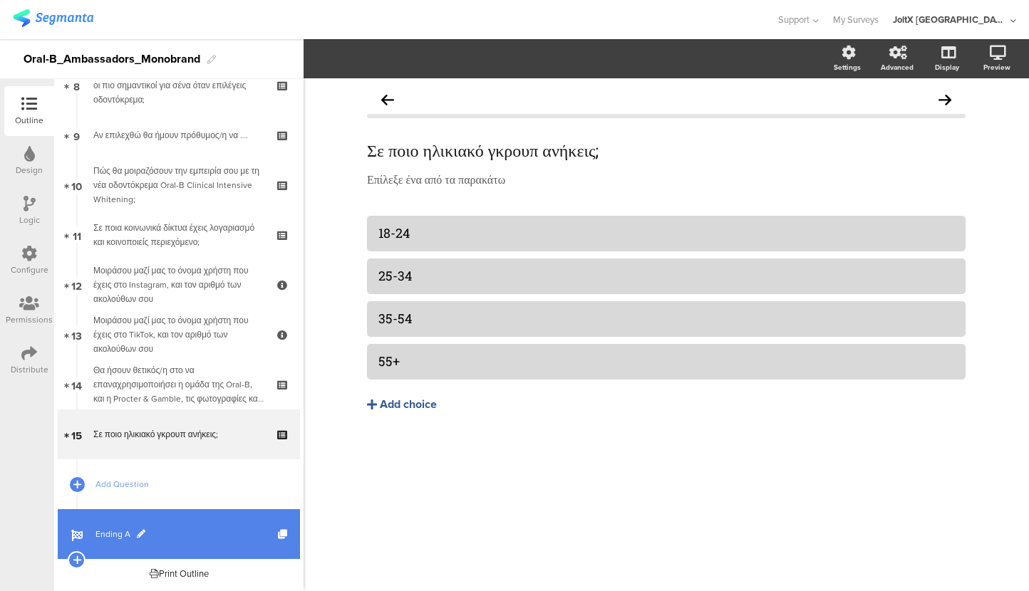
click at [110, 532] on span "Ending A" at bounding box center [186, 534] width 182 height 14
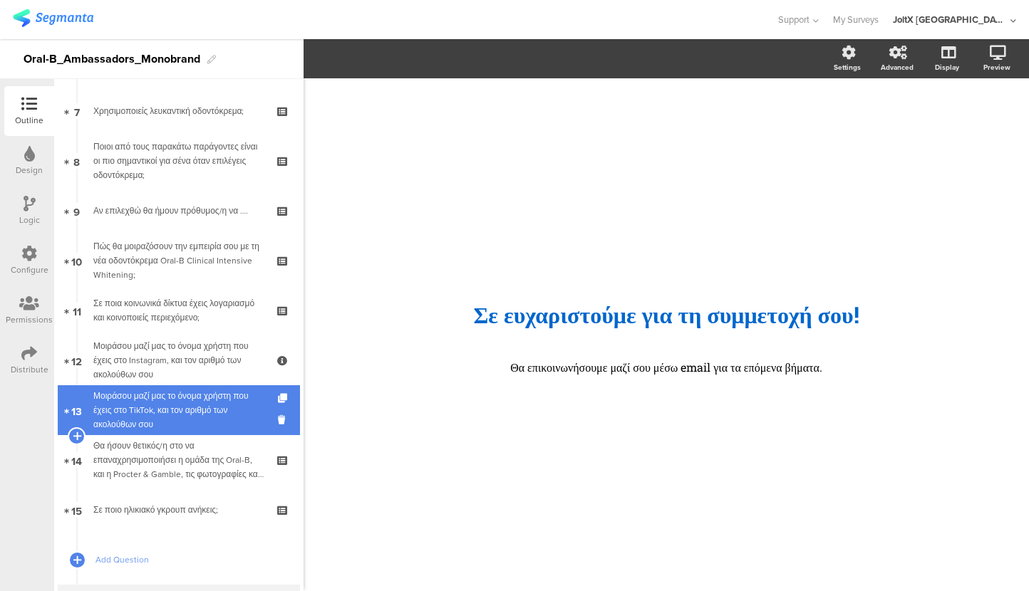
scroll to position [140, 0]
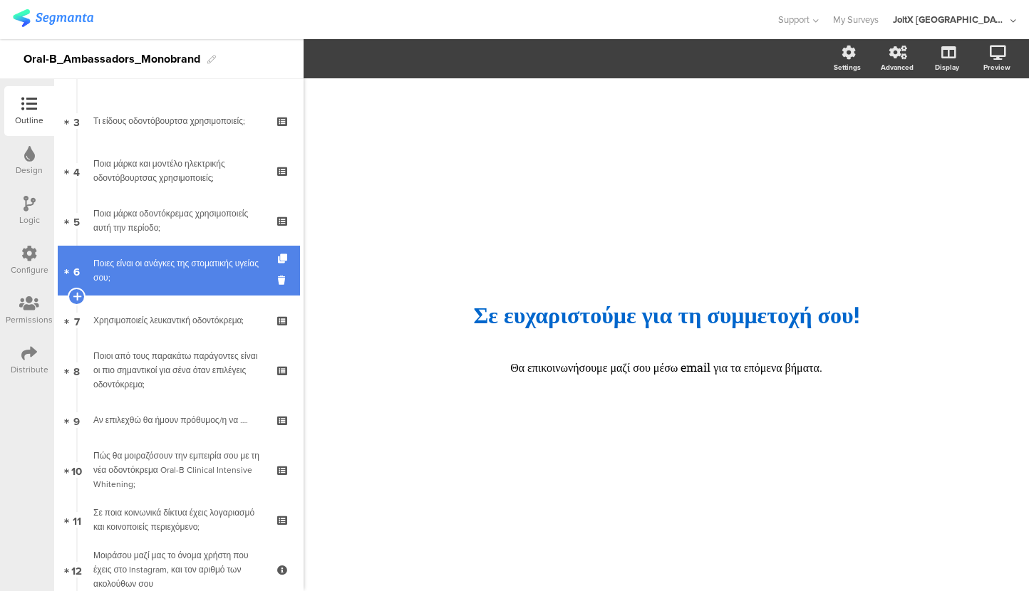
click at [134, 273] on div "Ποιες είναι οι ανάγκες της στοματικής υγείας σου;" at bounding box center [178, 271] width 170 height 29
